Goal: Transaction & Acquisition: Purchase product/service

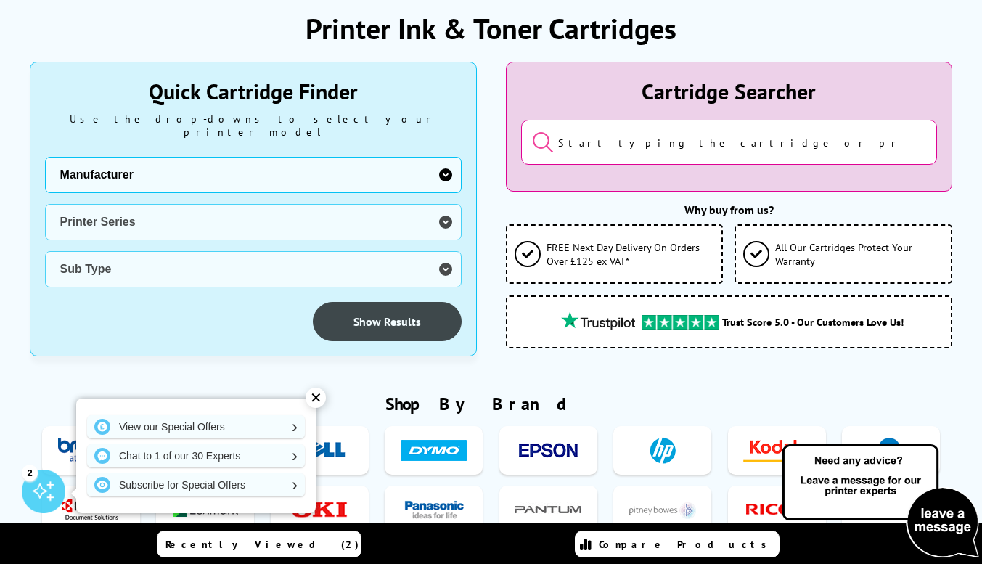
scroll to position [218, 0]
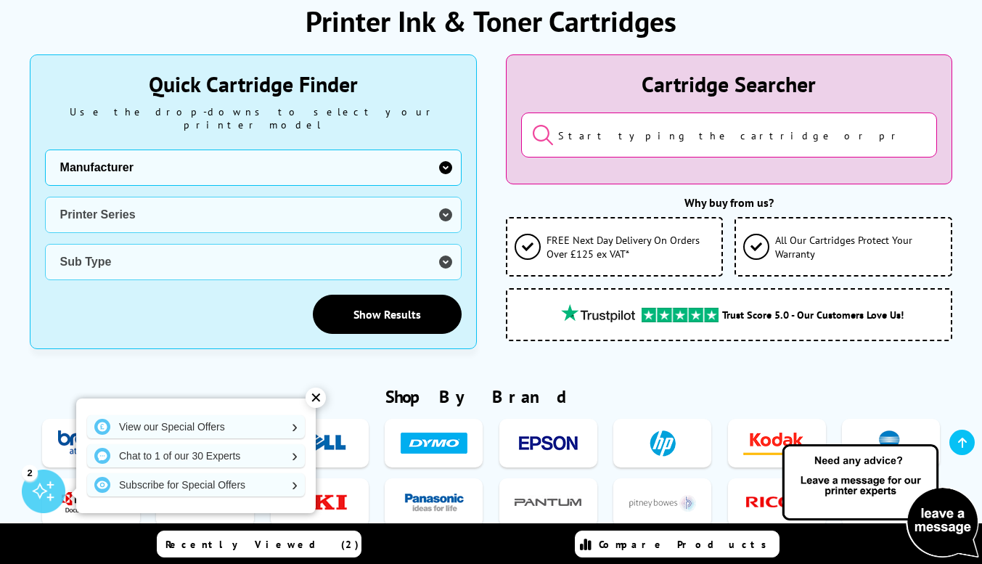
click at [313, 150] on select "Manufacturer Brother Canon Dell Dymo Epson HP Kodak Konica Minolta Kyocera Lexm…" at bounding box center [253, 168] width 417 height 36
select select "11997"
click at [45, 150] on select "Manufacturer Brother Canon Dell Dymo Epson HP Kodak Konica Minolta Kyocera Lexm…" at bounding box center [253, 168] width 417 height 36
click at [256, 197] on select "Printer Series DCP Inkjet Series FAX Inkjet Series HL Inkjet Series MFC Inkjet …" at bounding box center [253, 215] width 417 height 36
click at [88, 197] on select "Printer Series DCP Inkjet Series FAX Inkjet Series HL Inkjet Series MFC Inkjet …" at bounding box center [253, 215] width 417 height 36
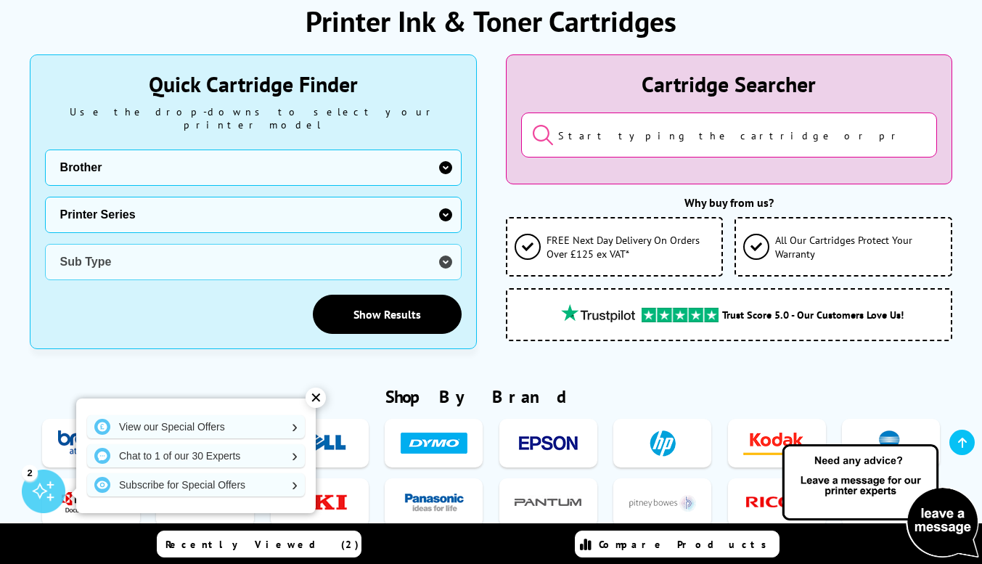
select select "34786"
click at [45, 197] on select "Printer Series DCP Inkjet Series FAX Inkjet Series HL Inkjet Series MFC Inkjet …" at bounding box center [253, 215] width 417 height 36
click at [160, 251] on select "Sub Type Brother HL-J6000DW Brother HL-J6100DW" at bounding box center [253, 262] width 417 height 36
click at [623, 139] on input "search" at bounding box center [729, 135] width 417 height 45
paste input "HL-L8260CDW"
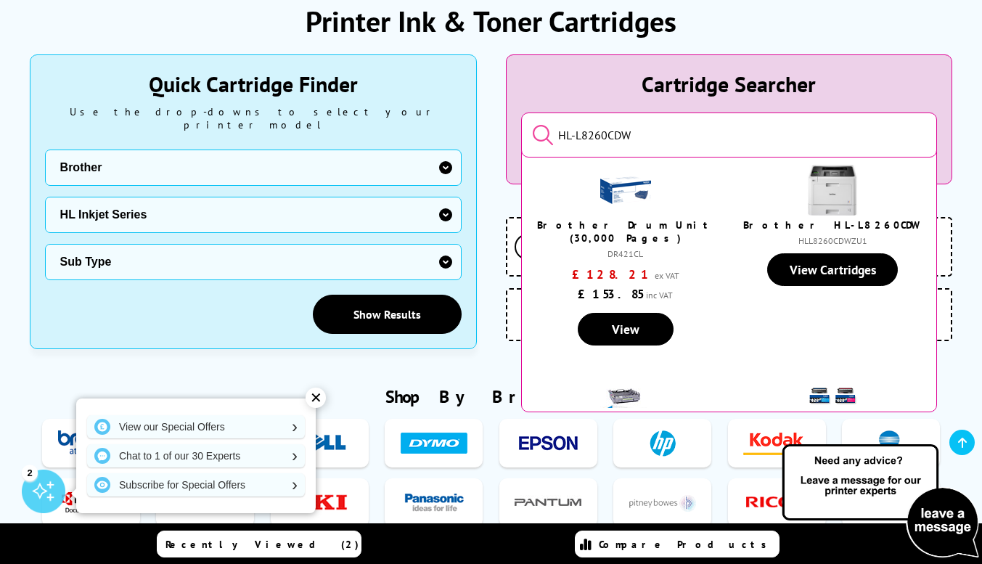
type input "HL-L8260CDW"
click at [532, 123] on button "submit" at bounding box center [532, 135] width 0 height 25
click at [829, 268] on link "View Cartridges" at bounding box center [832, 269] width 131 height 33
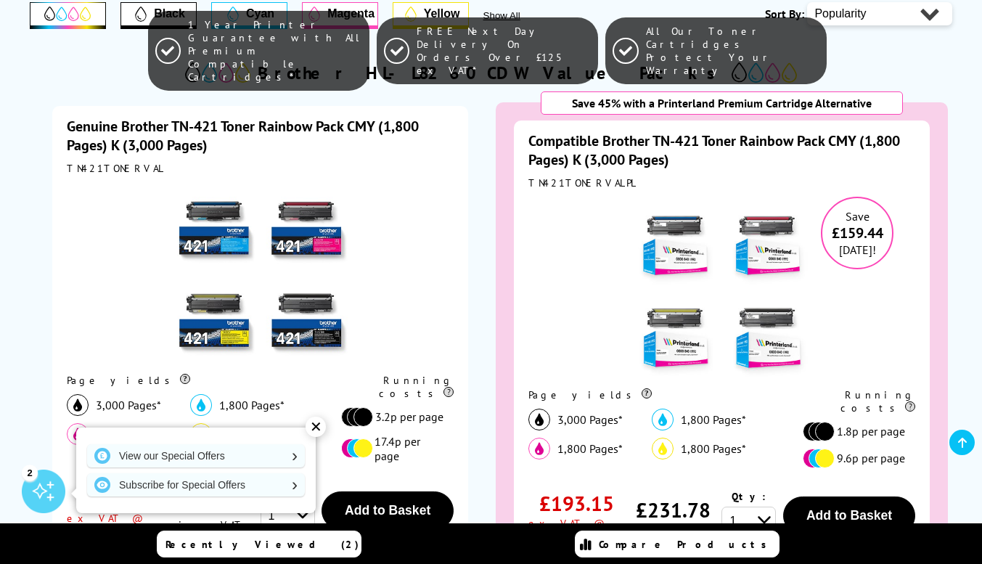
scroll to position [508, 0]
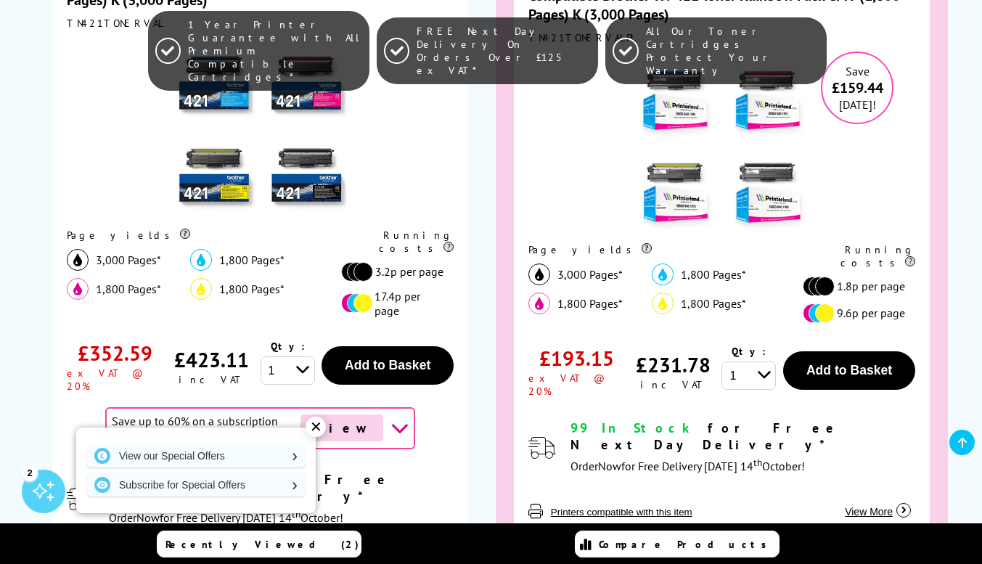
click at [316, 428] on div "✕" at bounding box center [316, 427] width 20 height 20
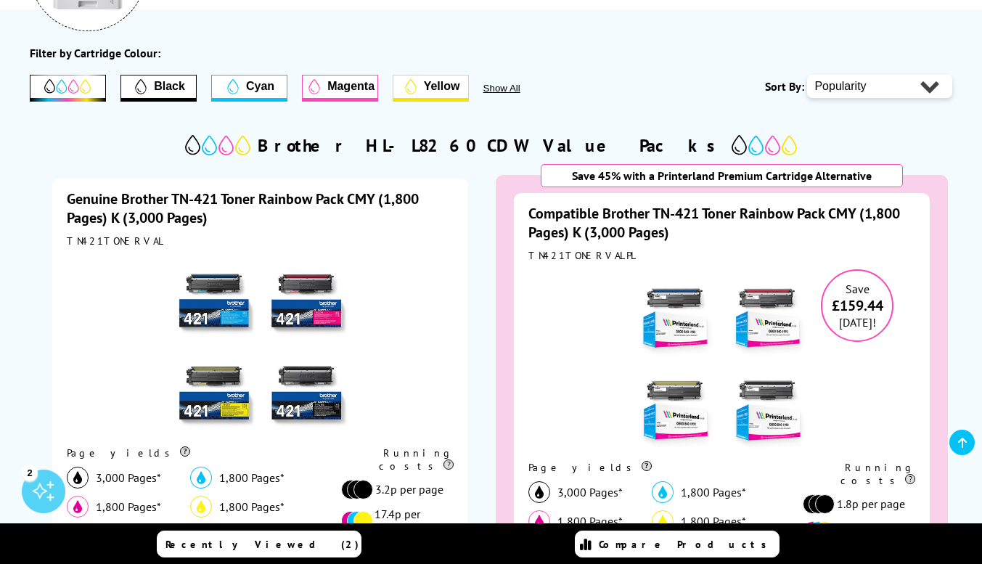
scroll to position [363, 0]
